Goal: Task Accomplishment & Management: Complete application form

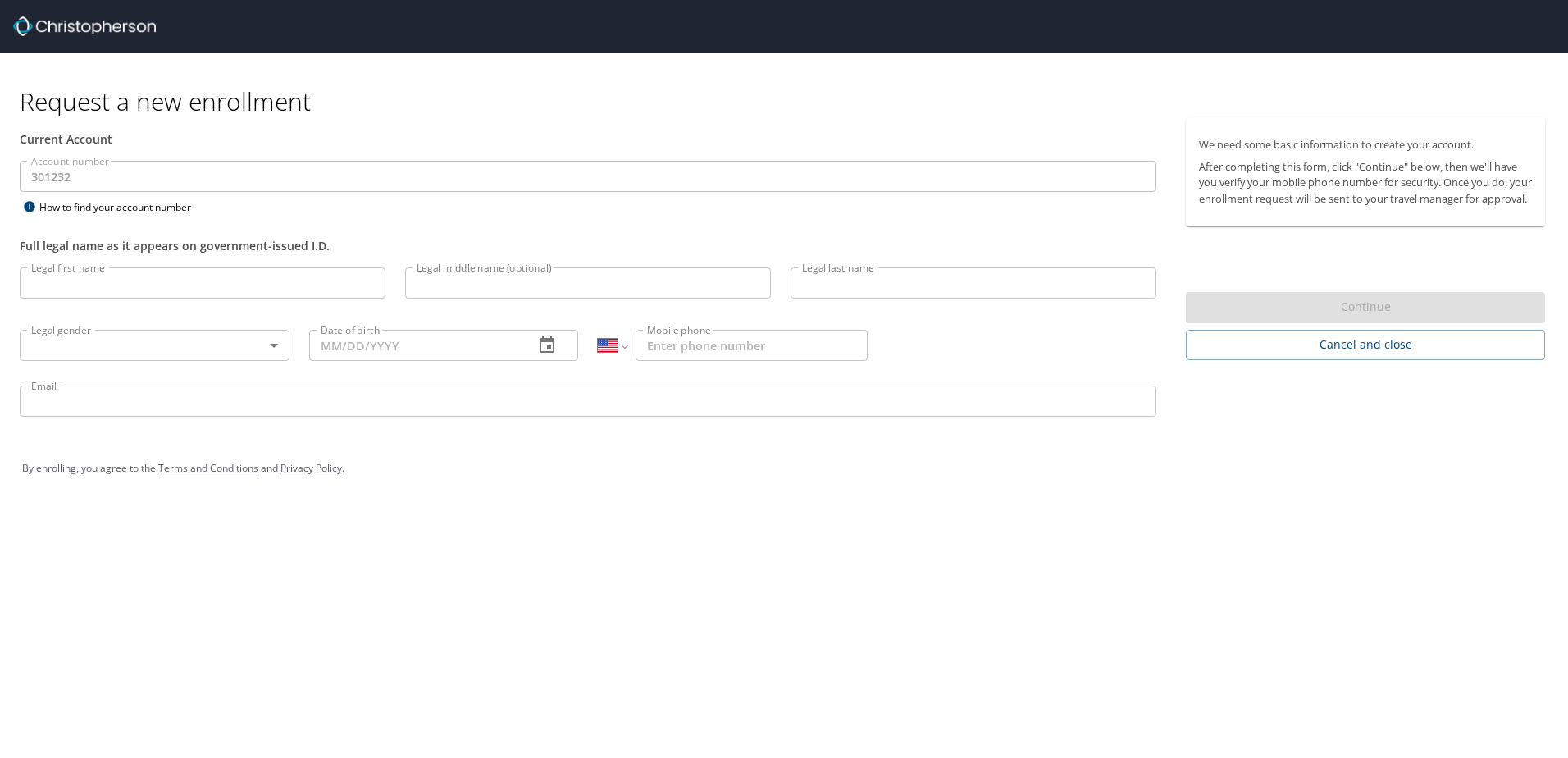
select select "US"
click at [119, 278] on input "Legal first name" at bounding box center [202, 283] width 366 height 31
type input "[PERSON_NAME]"
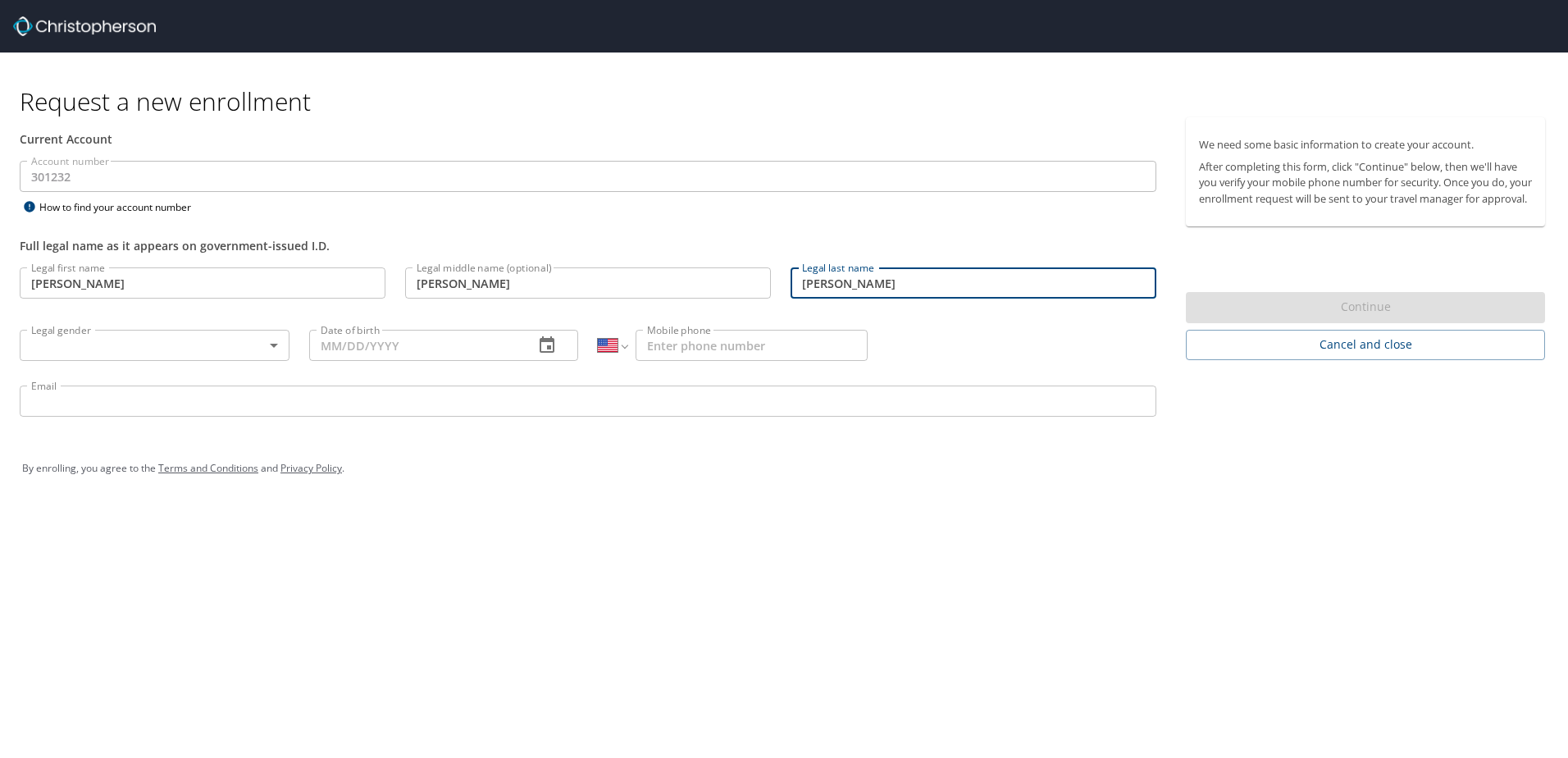
type input "[PERSON_NAME]"
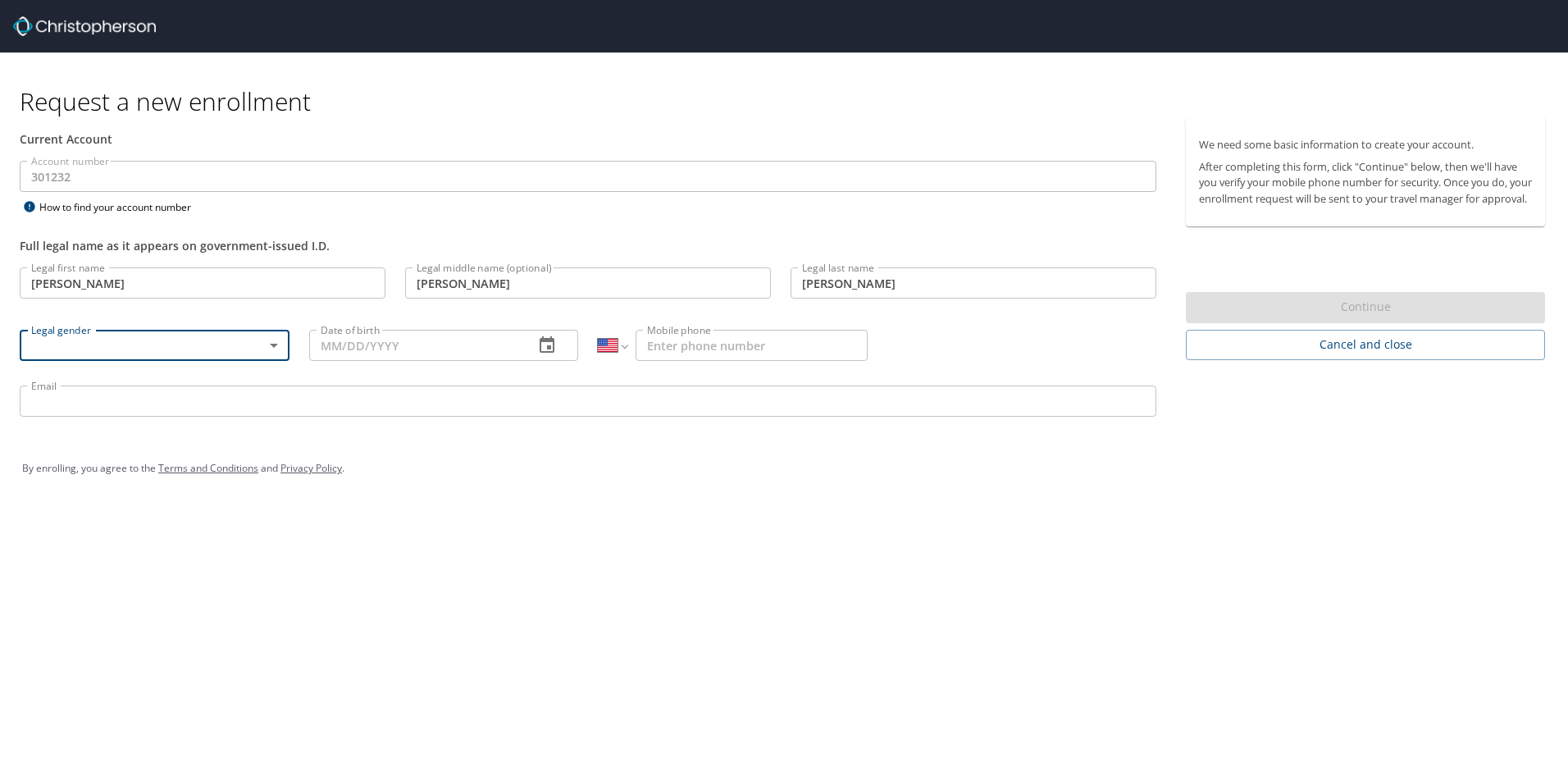
click at [151, 345] on body "Request a new enrollment Current Account Account number 301232 Account number H…" at bounding box center [784, 379] width 1568 height 758
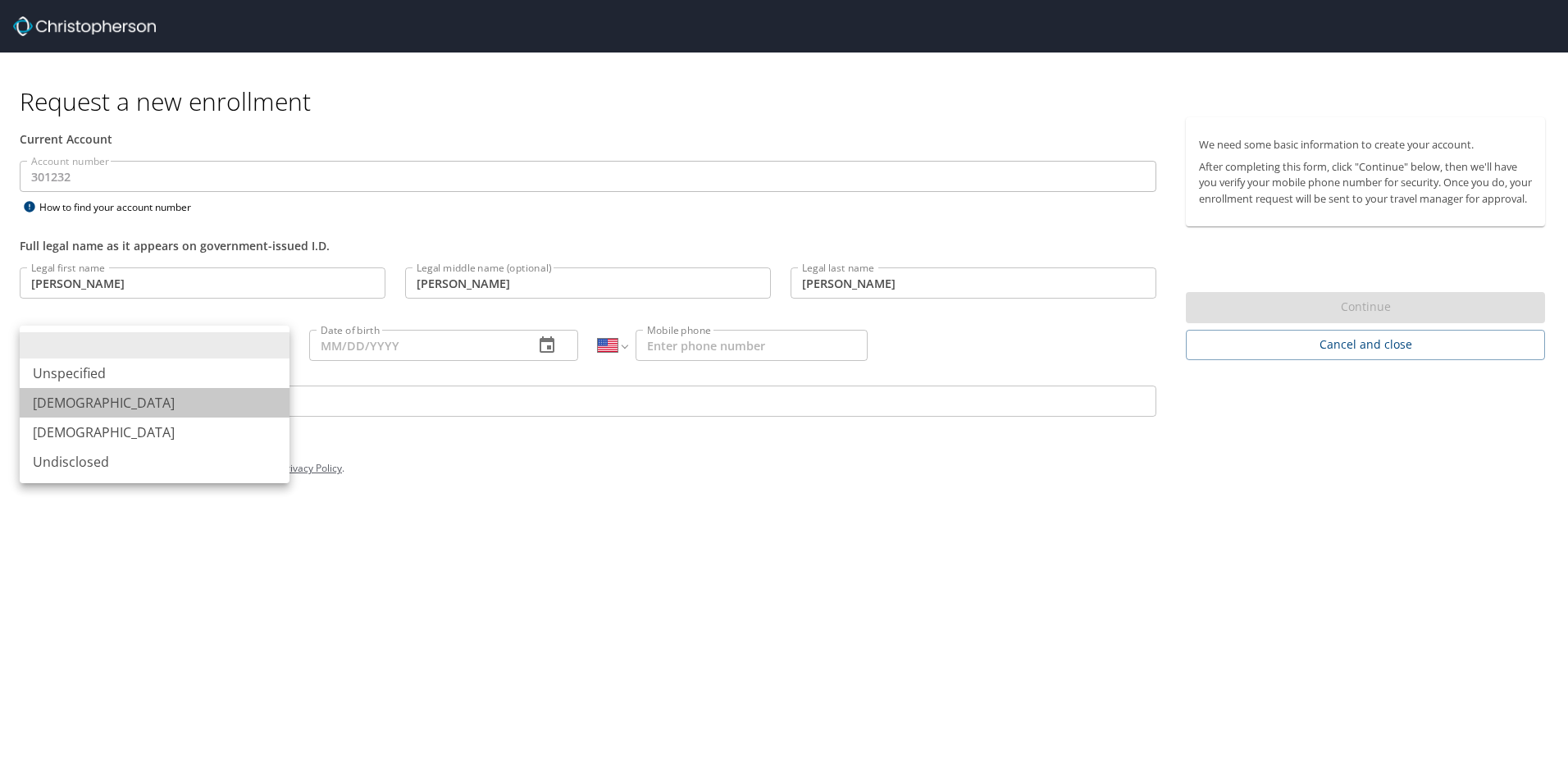
click at [108, 409] on li "[DEMOGRAPHIC_DATA]" at bounding box center [154, 402] width 270 height 30
type input "[DEMOGRAPHIC_DATA]"
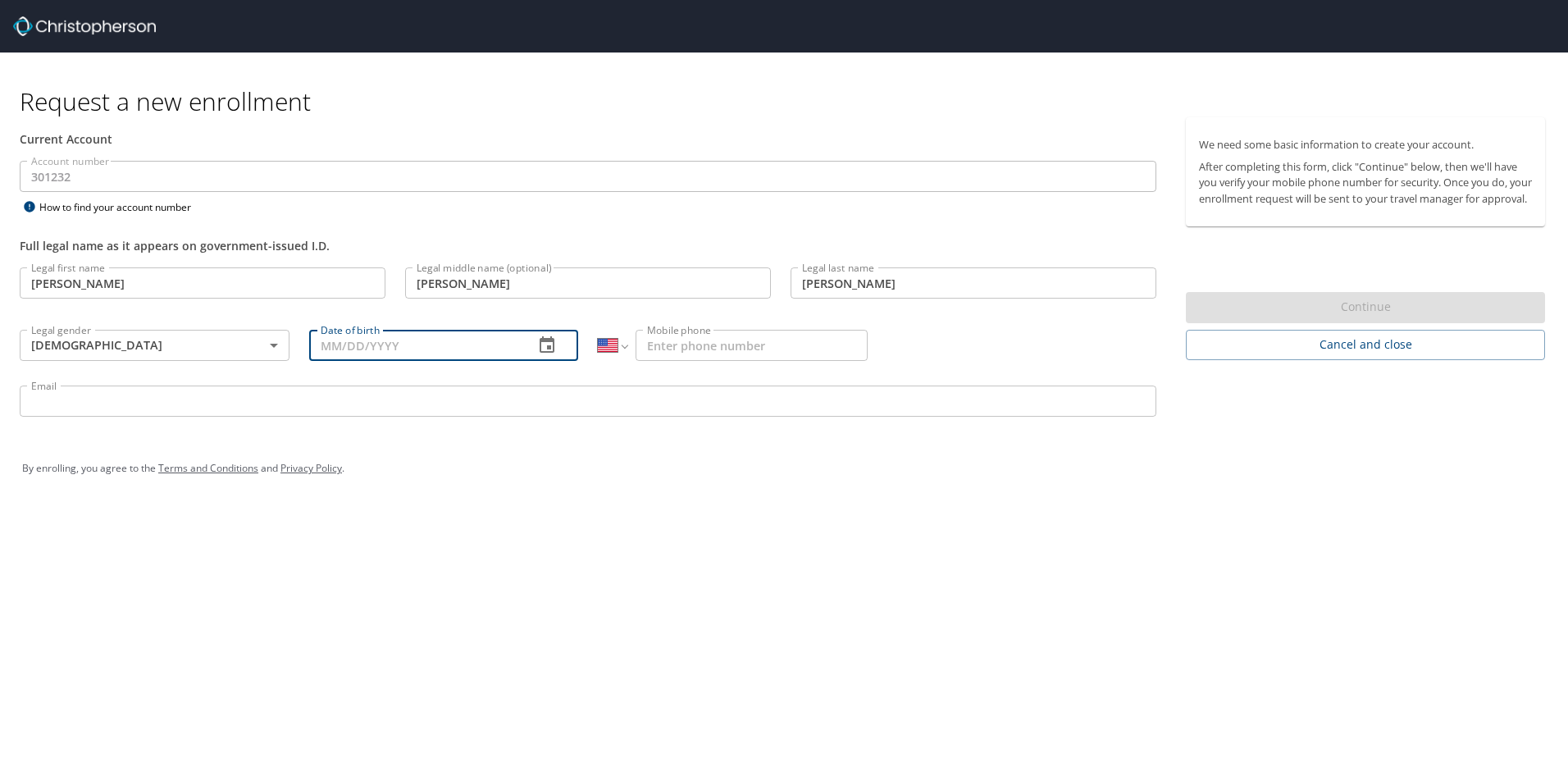
click at [360, 352] on input "Date of birth" at bounding box center [415, 345] width 212 height 31
type input "[DATE]"
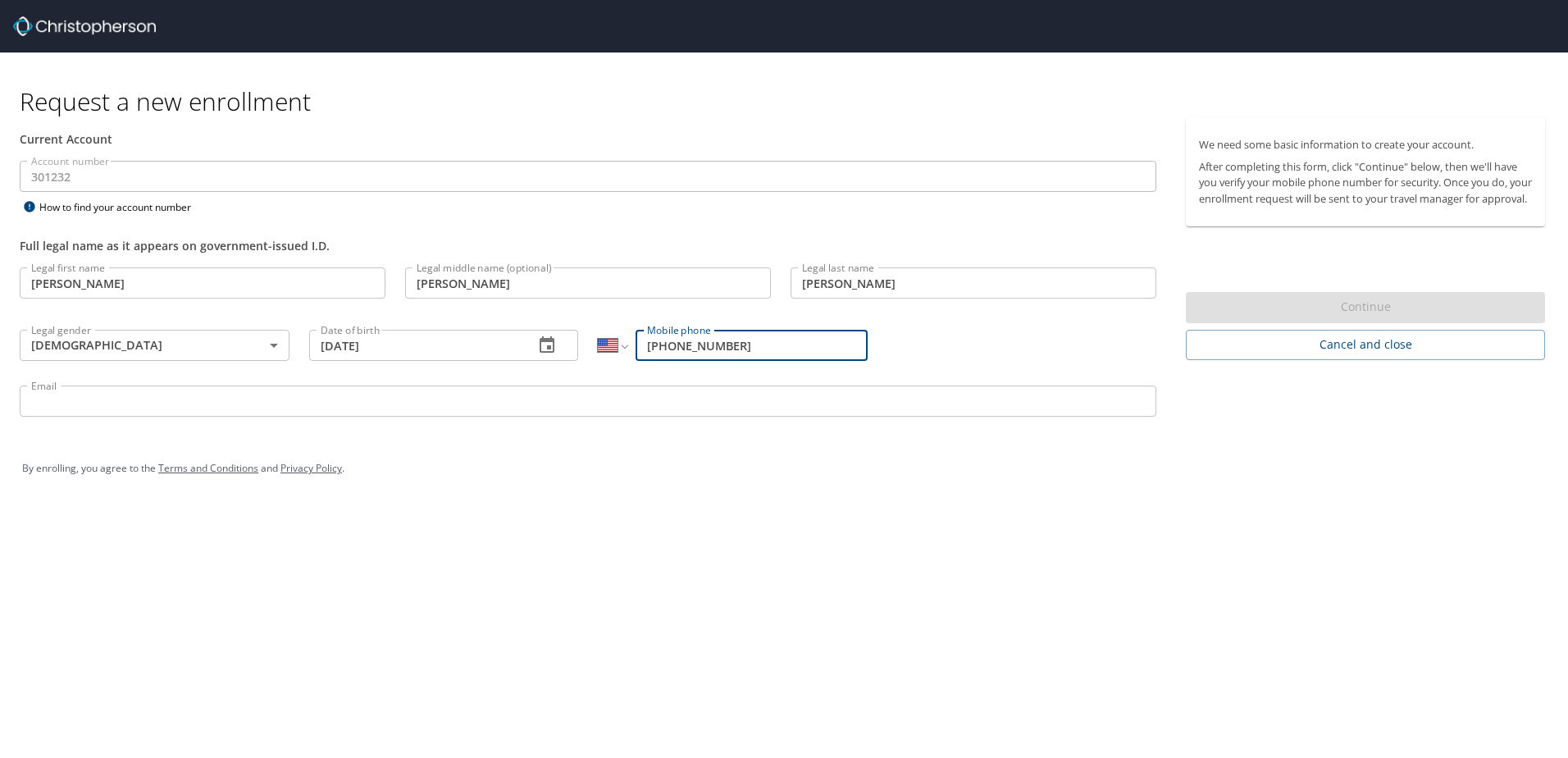
type input "[PHONE_NUMBER]"
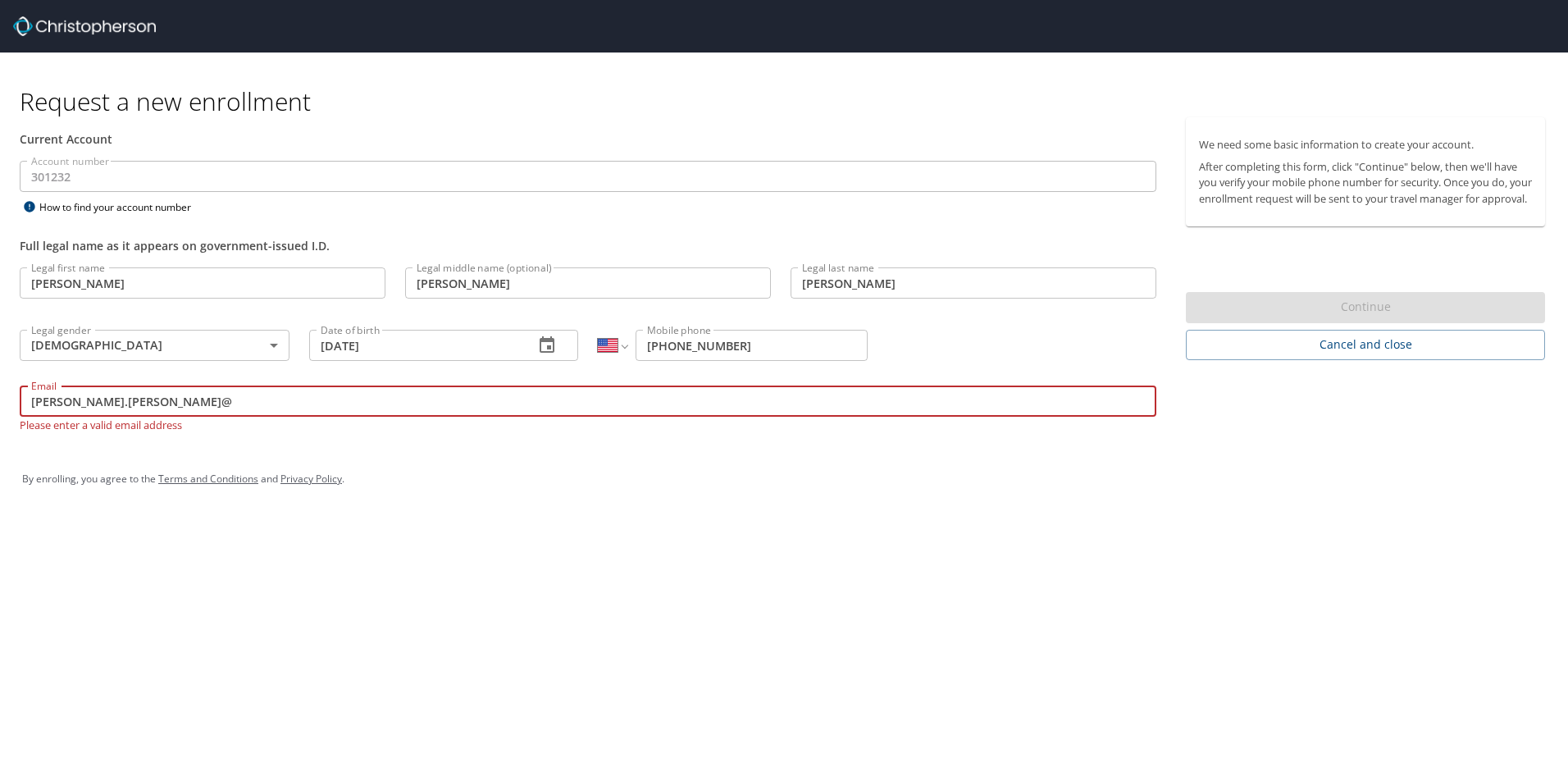
drag, startPoint x: 198, startPoint y: 400, endPoint x: -217, endPoint y: 384, distance: 415.3
click at [0, 384] on html "Request a new enrollment Current Account Account number 301232 Account number H…" at bounding box center [784, 379] width 1568 height 758
paste input "[DOMAIN_NAME]"
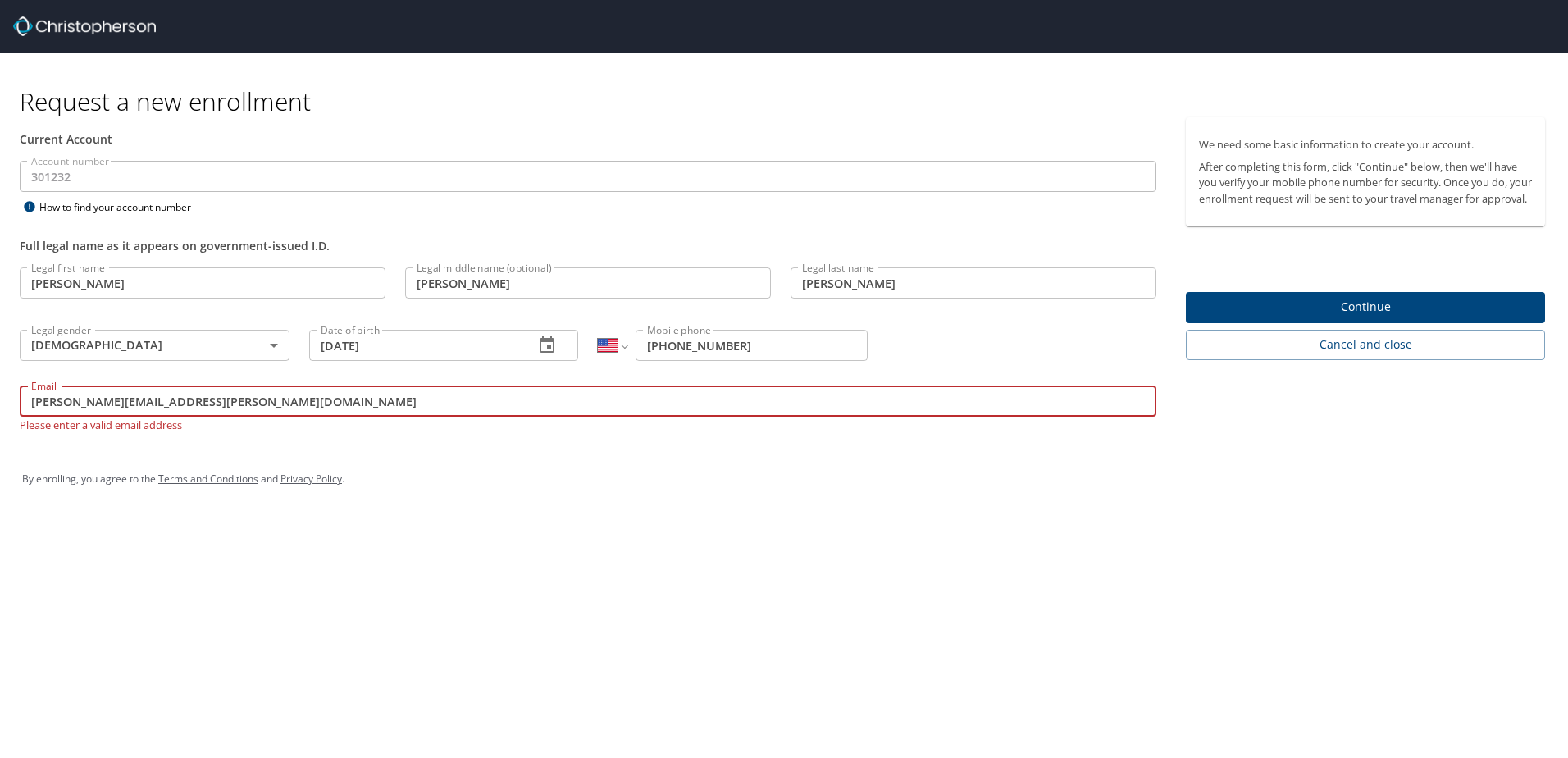
type input "[PERSON_NAME][EMAIL_ADDRESS][PERSON_NAME][DOMAIN_NAME]"
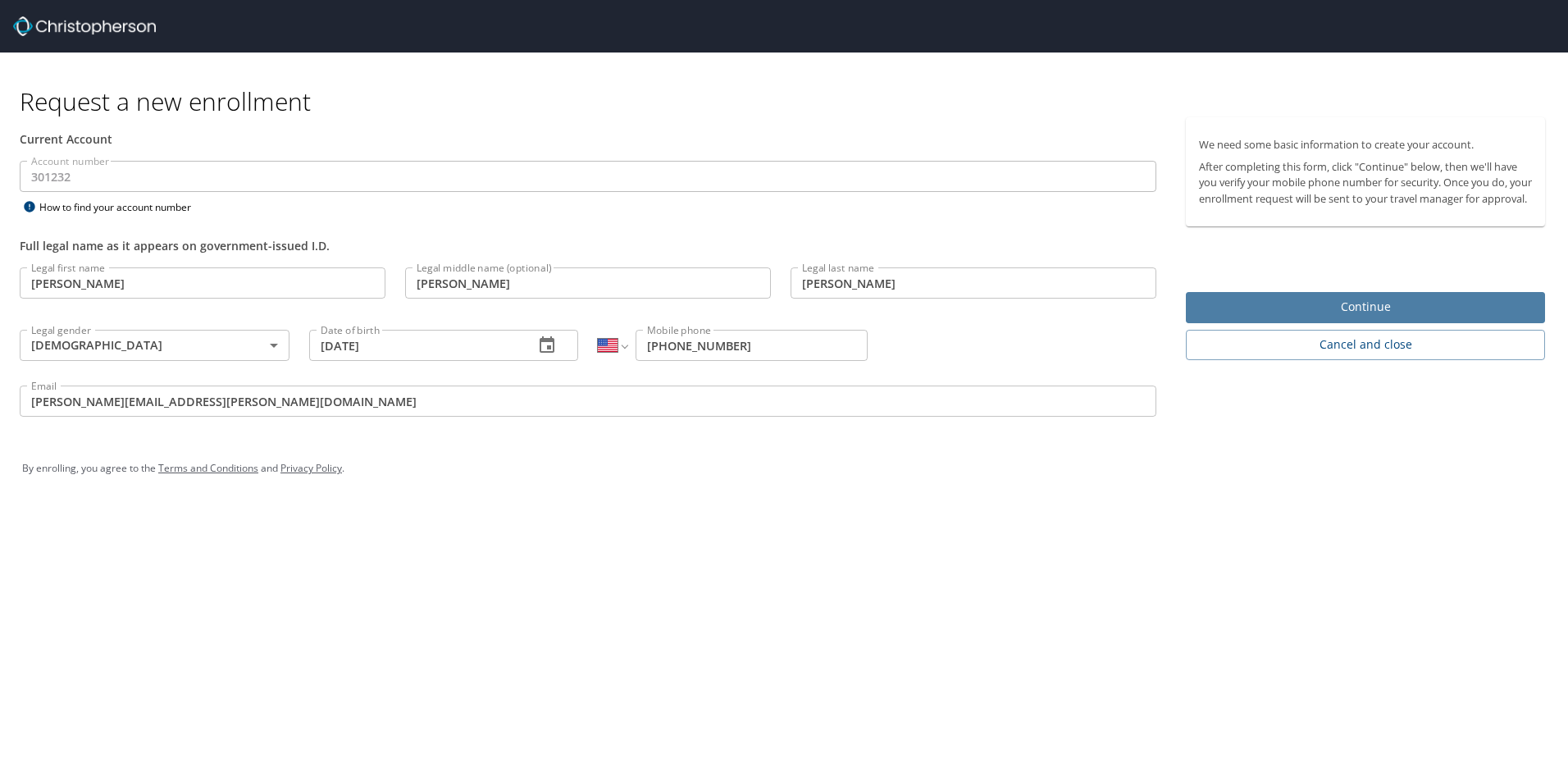
click at [1324, 318] on span "Continue" at bounding box center [1365, 307] width 333 height 20
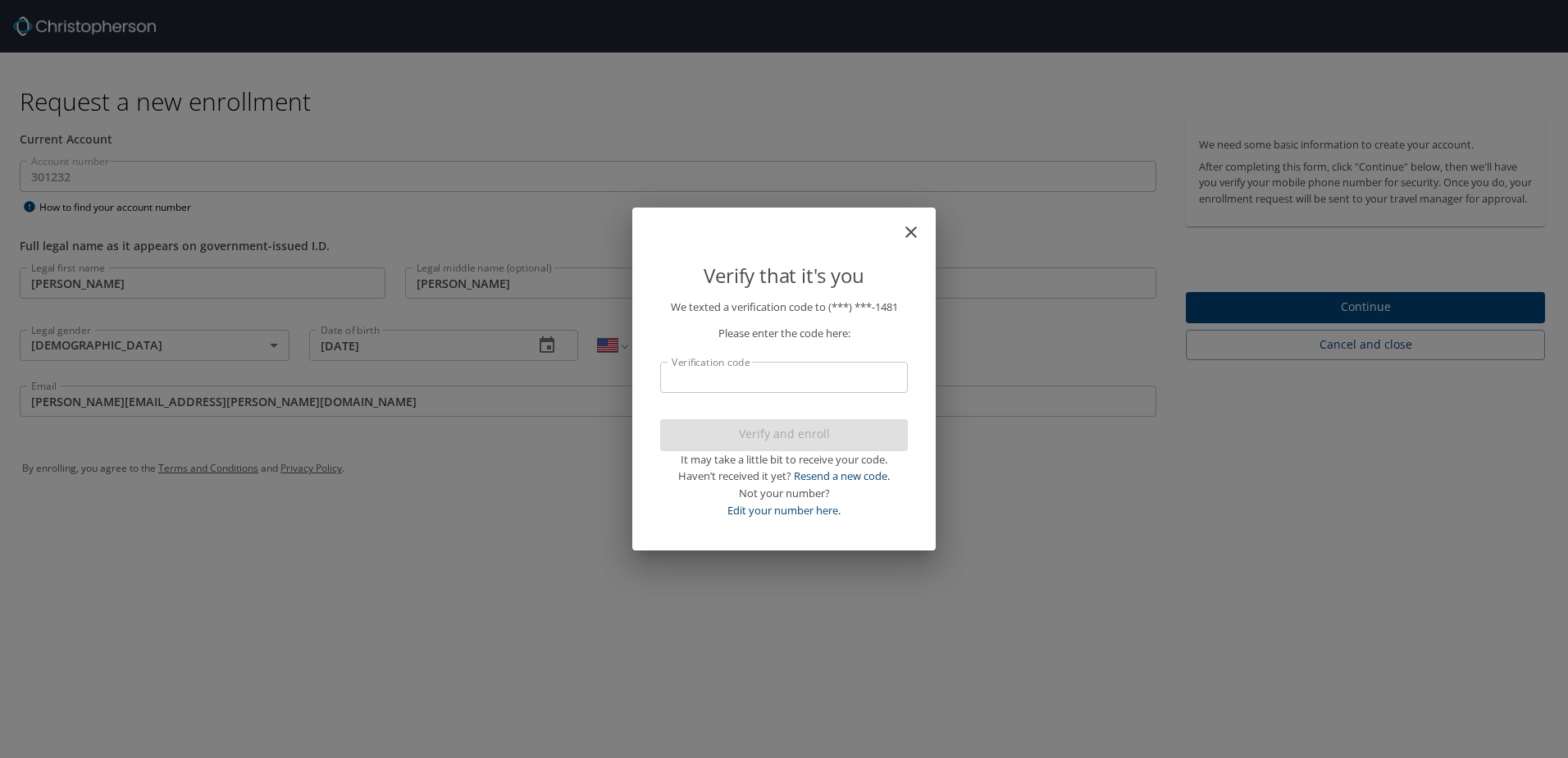
click at [691, 382] on input "Verification code" at bounding box center [784, 377] width 248 height 31
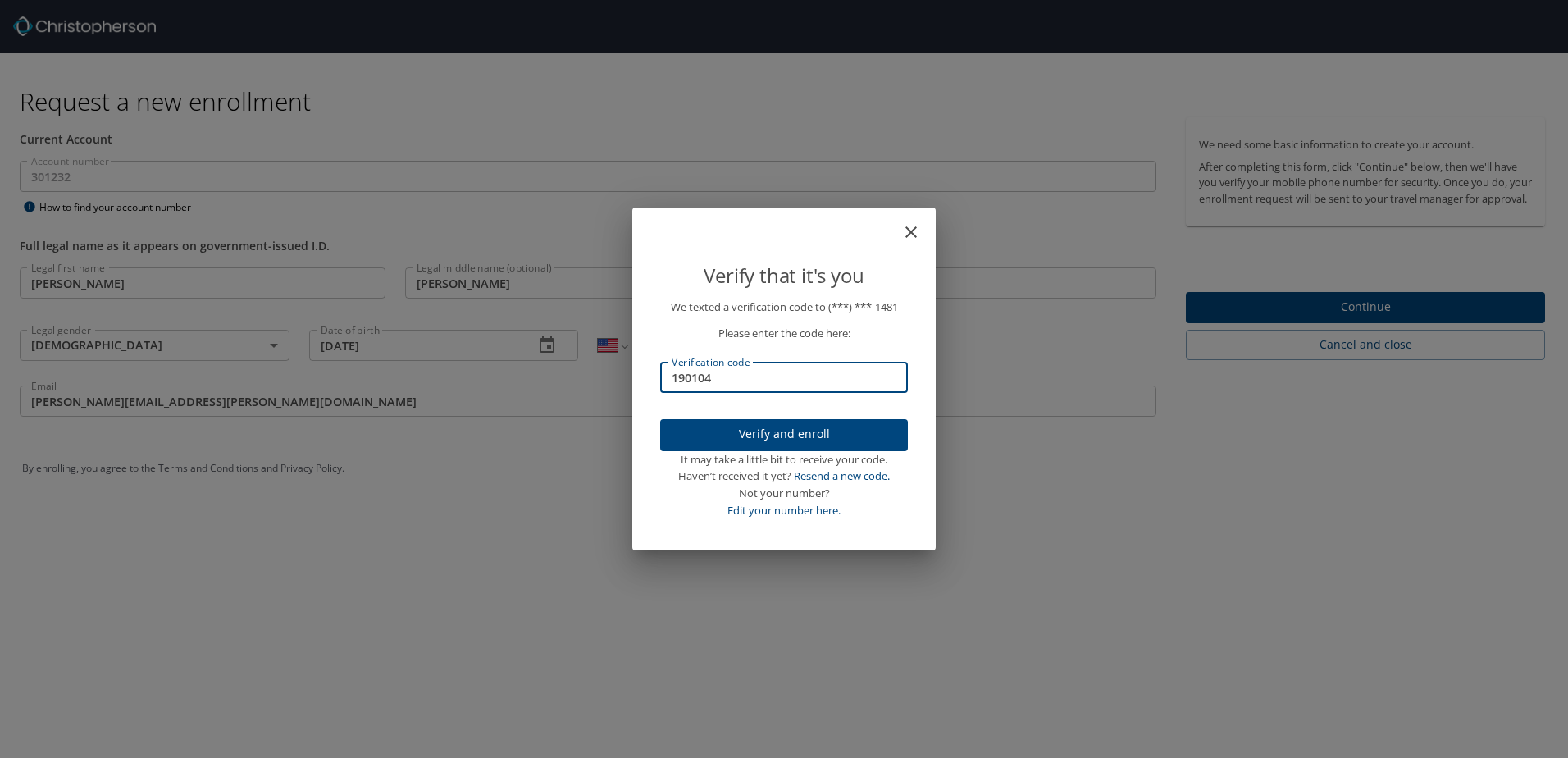
type input "190104"
click at [733, 448] on button "Verify and enroll" at bounding box center [784, 435] width 248 height 32
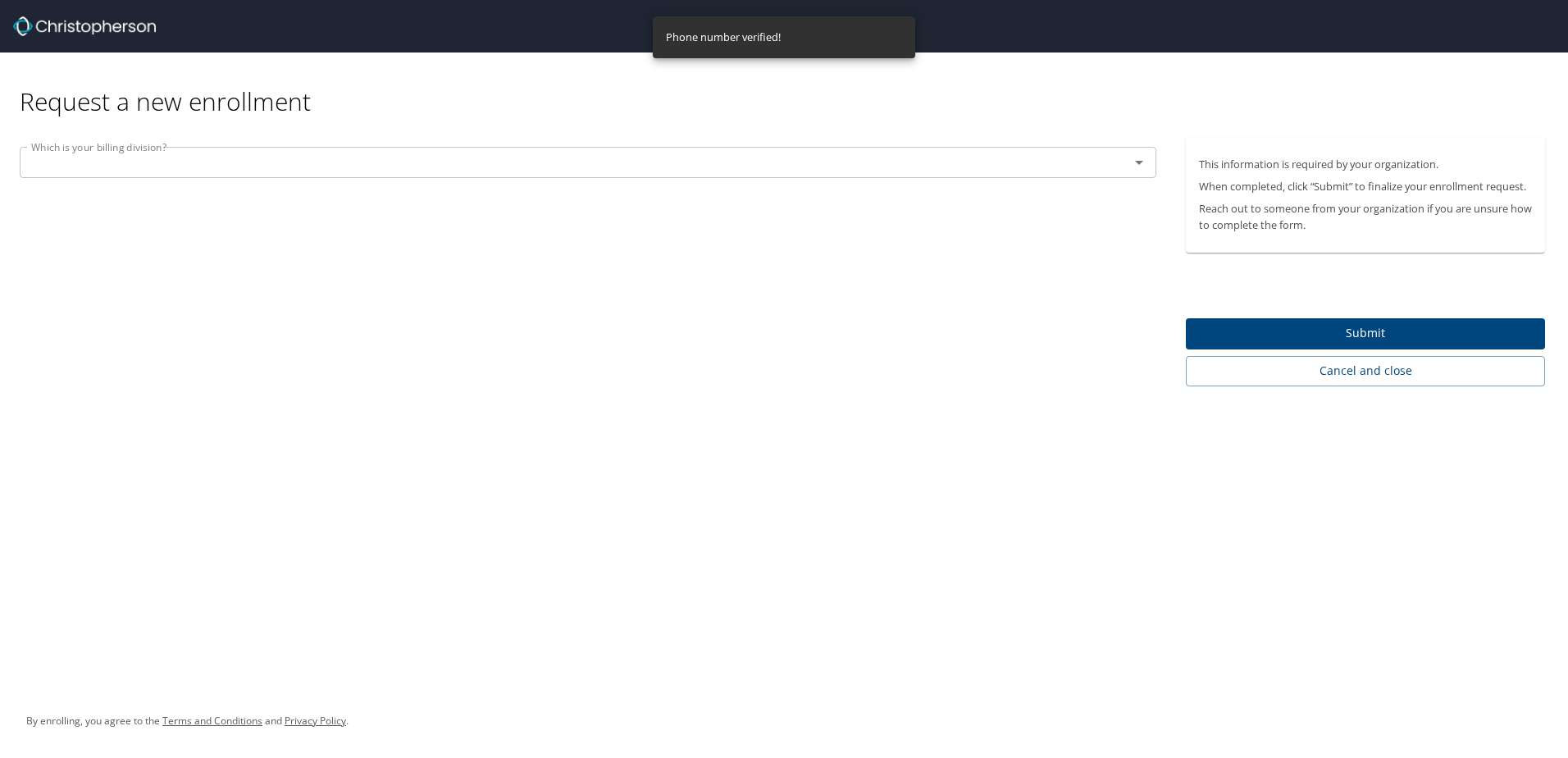
click at [1306, 336] on span "Submit" at bounding box center [1365, 334] width 333 height 20
click at [548, 147] on div at bounding box center [784, 341] width 1568 height 833
